Goal: Information Seeking & Learning: Learn about a topic

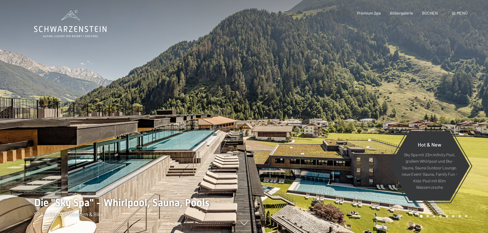
click at [457, 11] on span "Menü" at bounding box center [461, 12] width 11 height 5
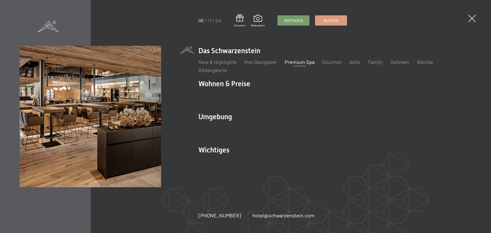
click at [301, 64] on link "Premium Spa" at bounding box center [300, 62] width 30 height 6
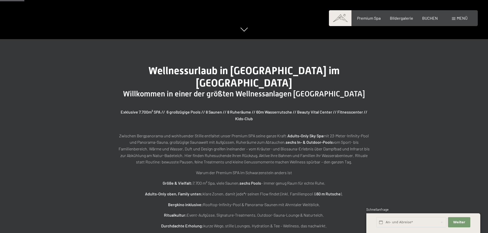
scroll to position [205, 0]
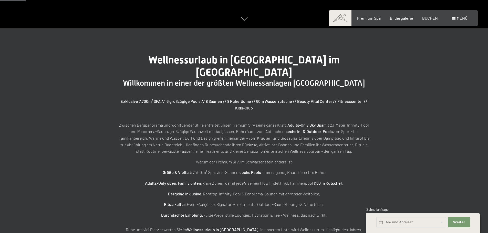
click at [340, 126] on p "Zwischen Bergpanorama und wohltuender Stille entfaltet unser Premium SPA seine …" at bounding box center [244, 138] width 256 height 33
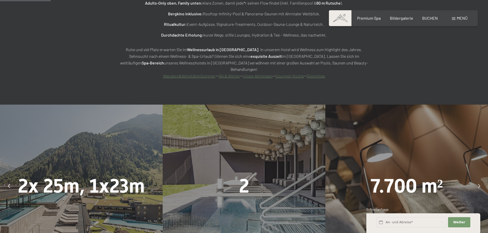
scroll to position [358, 0]
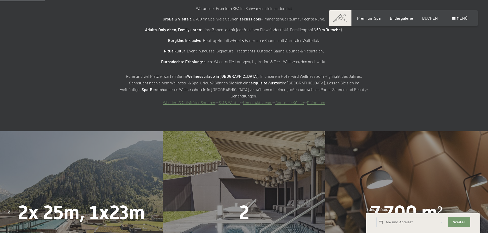
click at [8, 211] on icon at bounding box center [9, 213] width 2 height 4
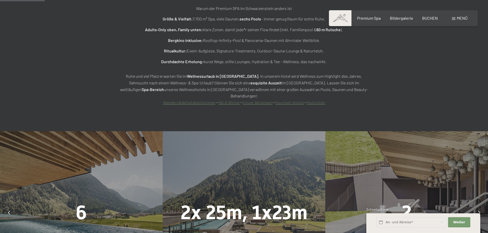
click at [9, 211] on icon at bounding box center [9, 213] width 2 height 4
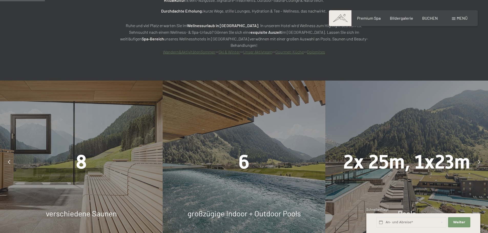
scroll to position [461, 0]
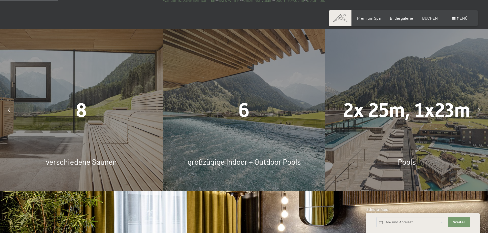
click at [7, 104] on div at bounding box center [9, 110] width 13 height 13
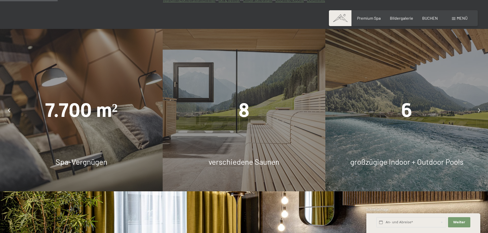
click at [241, 100] on span "8" at bounding box center [243, 110] width 11 height 23
click at [219, 153] on div "8 verschiedene Saunen" at bounding box center [244, 110] width 163 height 163
click at [10, 104] on div at bounding box center [9, 110] width 13 height 13
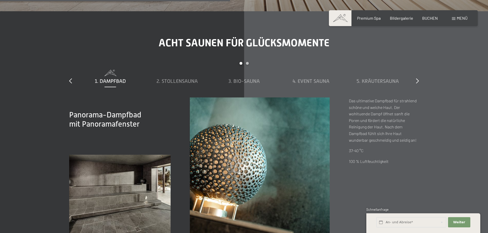
scroll to position [1791, 0]
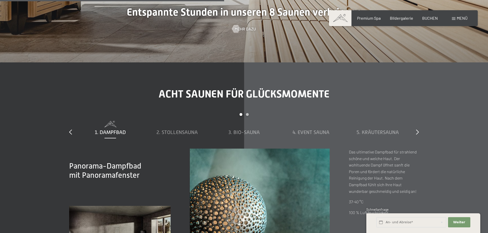
click at [414, 115] on div "slide 1 to 5 of 8 1. Dampfbad 2. Stollensauna 3. Bio-Sauna 4. Event Sauna 5. Kr…" at bounding box center [243, 131] width 349 height 36
click at [418, 129] on icon at bounding box center [417, 131] width 3 height 5
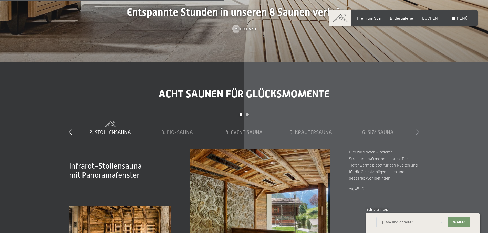
click at [418, 129] on icon at bounding box center [417, 131] width 3 height 5
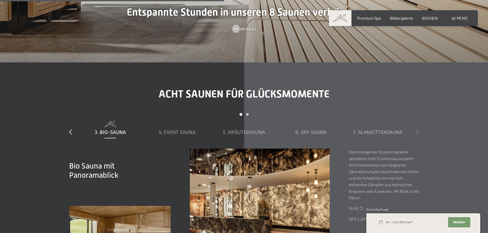
click at [418, 129] on icon at bounding box center [417, 131] width 3 height 5
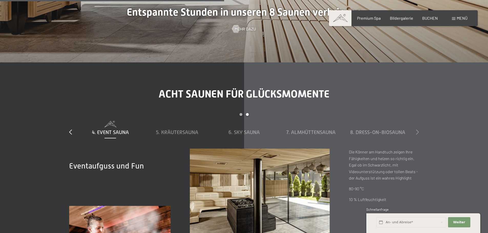
click at [416, 129] on icon at bounding box center [417, 131] width 3 height 5
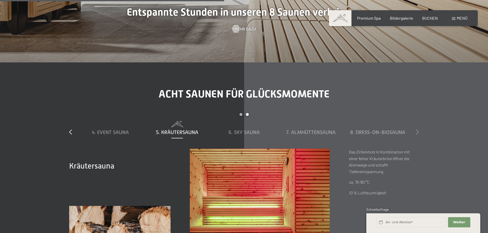
click at [418, 129] on icon at bounding box center [417, 131] width 3 height 5
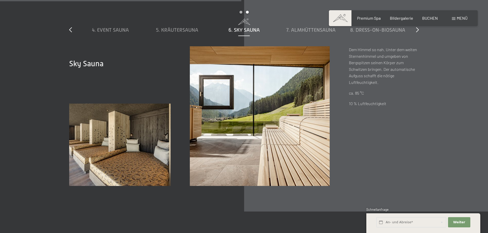
scroll to position [2047, 0]
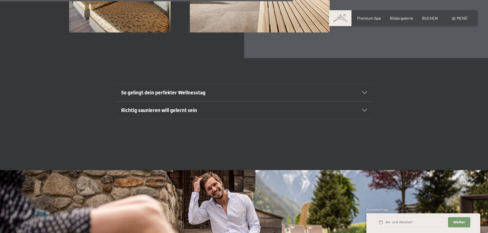
click at [161, 90] on span "So gelingt dein perfekter Wellnesstag" at bounding box center [163, 93] width 84 height 6
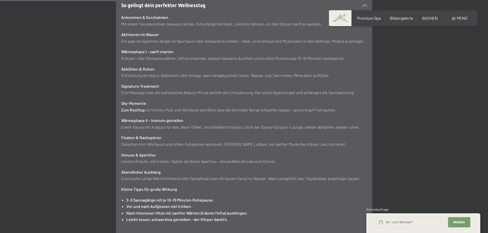
scroll to position [2150, 0]
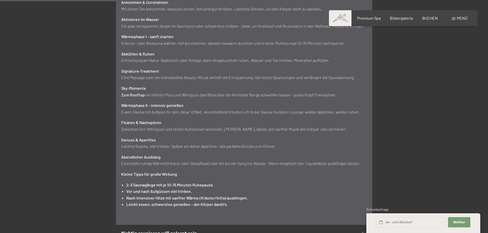
click at [156, 231] on span "Richtig saunieren will gelernt sein" at bounding box center [159, 234] width 76 height 6
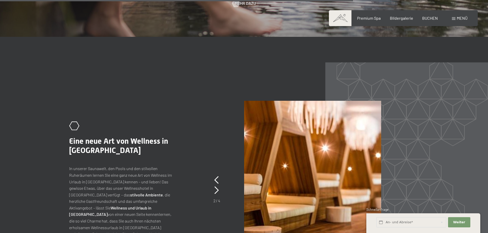
scroll to position [2508, 0]
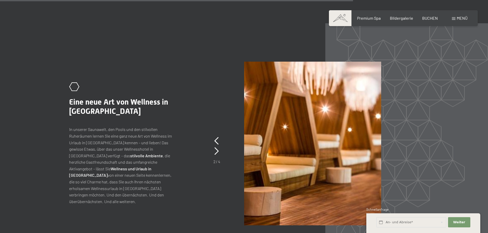
click at [218, 133] on span "Einwilligung Marketing*" at bounding box center [216, 131] width 42 height 5
click at [192, 133] on input "Einwilligung Marketing*" at bounding box center [189, 131] width 5 height 5
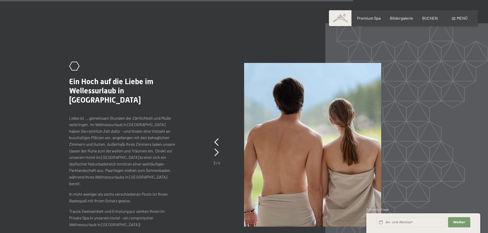
click at [217, 133] on span "Einwilligung Marketing*" at bounding box center [216, 131] width 42 height 5
click at [192, 133] on input "Einwilligung Marketing*" at bounding box center [189, 131] width 5 height 5
click at [215, 133] on span "Einwilligung Marketing*" at bounding box center [216, 131] width 42 height 5
click at [192, 133] on input "Einwilligung Marketing*" at bounding box center [189, 131] width 5 height 5
checkbox input "false"
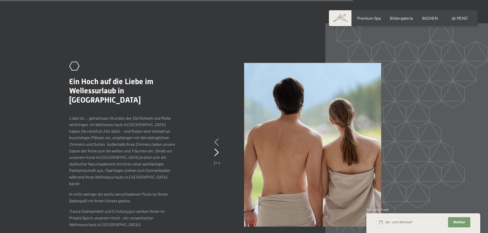
click at [217, 138] on icon at bounding box center [216, 142] width 4 height 8
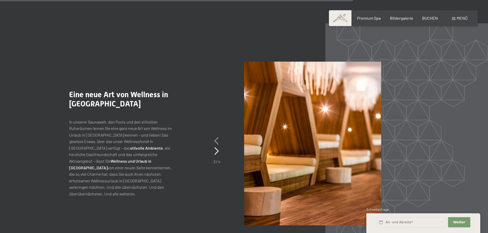
click at [217, 137] on icon at bounding box center [216, 141] width 4 height 8
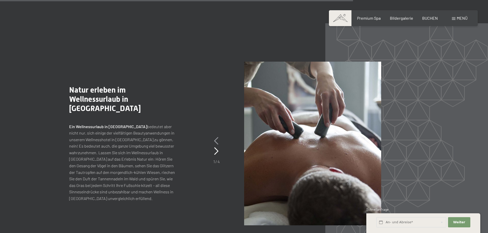
click at [217, 137] on icon at bounding box center [216, 141] width 4 height 8
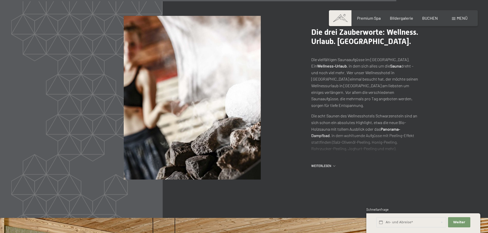
scroll to position [2815, 0]
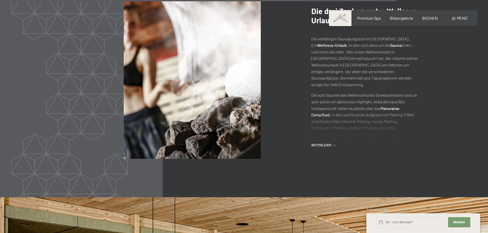
click at [318, 123] on div ".st0{fill:none;stroke:#FFFFFF;stroke-width:2;stroke-linecap:round;stroke-miterl…" at bounding box center [358, 77] width 120 height 141
click at [315, 143] on span "Weiterlesen" at bounding box center [322, 145] width 22 height 4
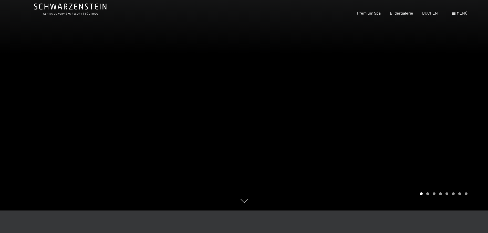
scroll to position [0, 0]
